Goal: Task Accomplishment & Management: Use online tool/utility

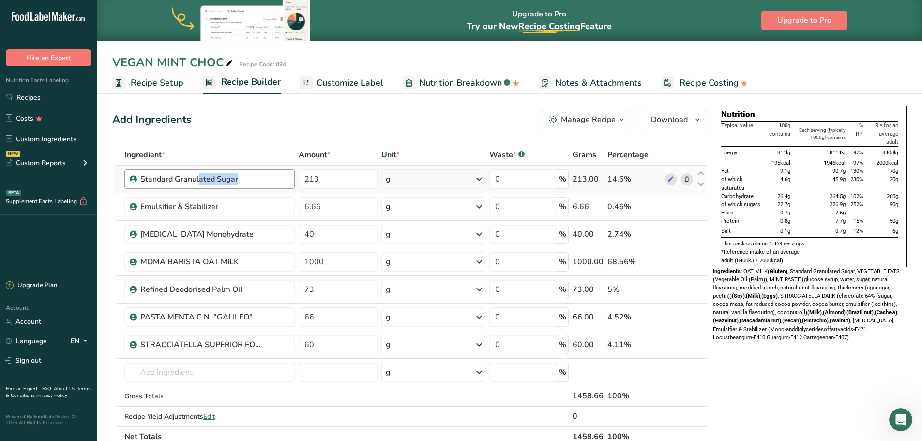
drag, startPoint x: 0, startPoint y: 0, endPoint x: 173, endPoint y: 169, distance: 242.2
click at [173, 169] on div "Standard Granulated Sugar" at bounding box center [209, 178] width 170 height 19
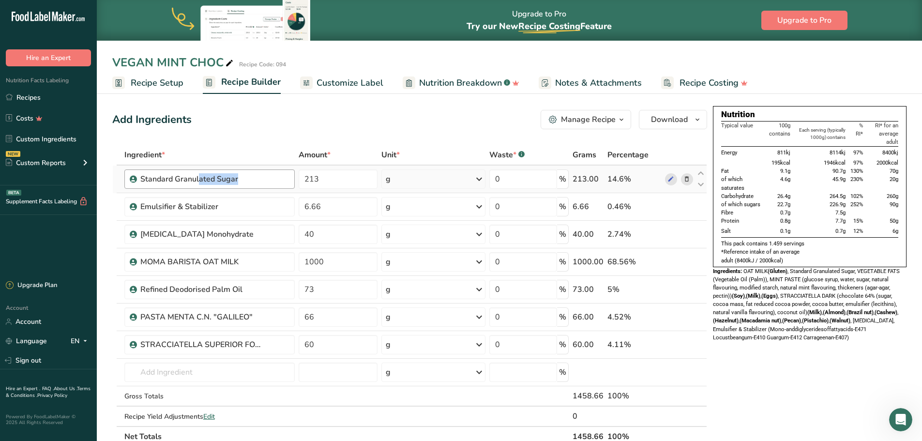
click at [173, 169] on div "Standard Granulated Sugar" at bounding box center [209, 178] width 170 height 19
click at [174, 167] on td "Standard Granulated Sugar" at bounding box center [209, 179] width 174 height 28
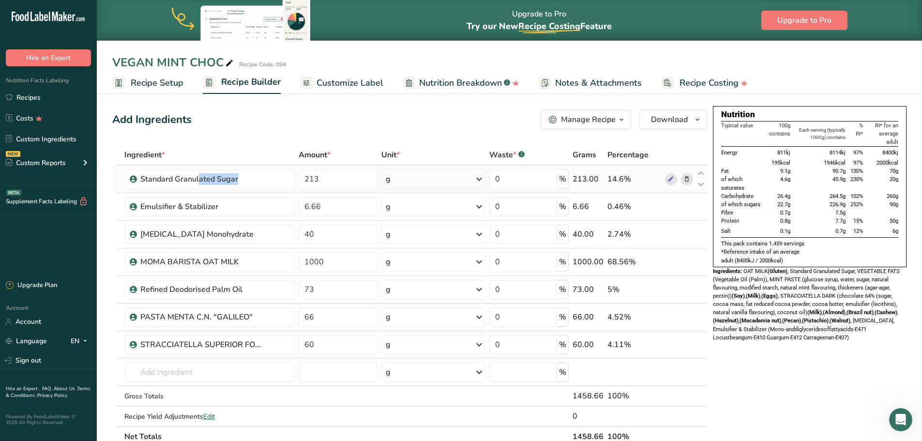
click at [174, 167] on td "Standard Granulated Sugar" at bounding box center [209, 179] width 174 height 28
click at [154, 160] on span "Ingredient *" at bounding box center [144, 155] width 41 height 12
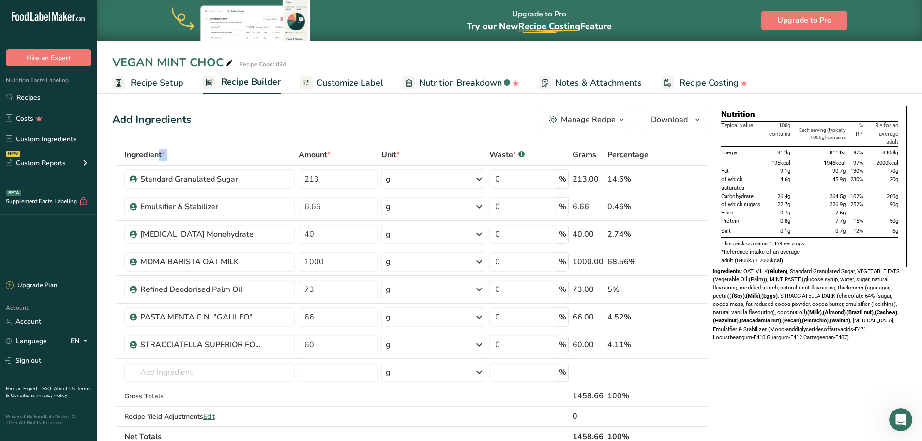
click at [154, 160] on span "Ingredient *" at bounding box center [144, 155] width 41 height 12
